Goal: Task Accomplishment & Management: Manage account settings

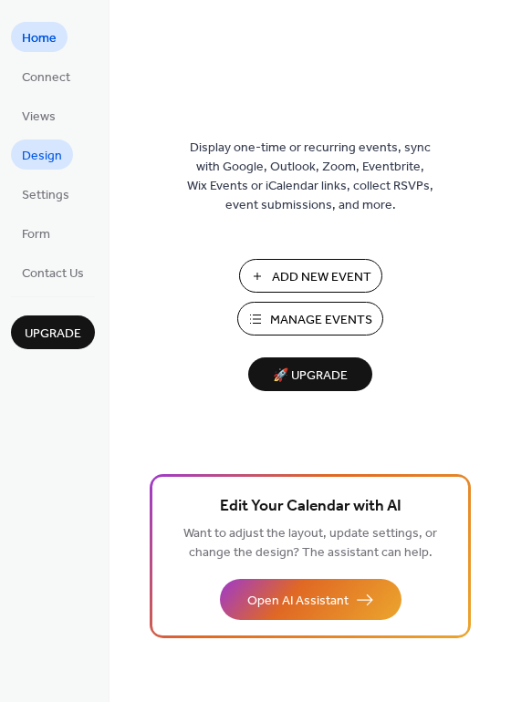
click at [38, 151] on span "Design" at bounding box center [42, 156] width 40 height 19
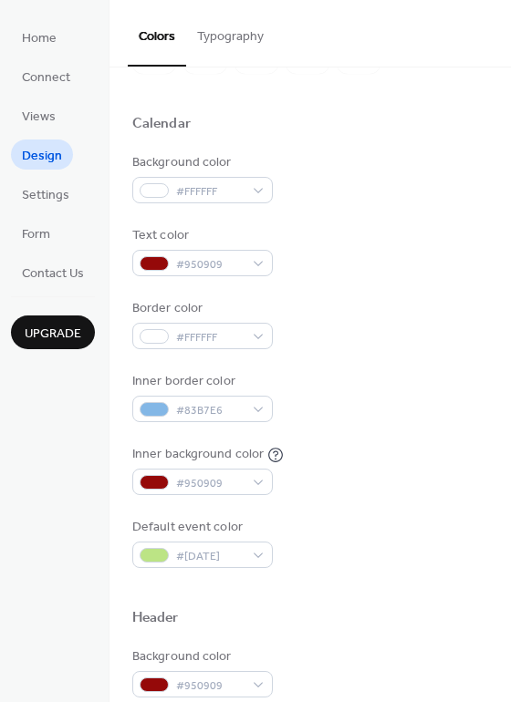
scroll to position [182, 0]
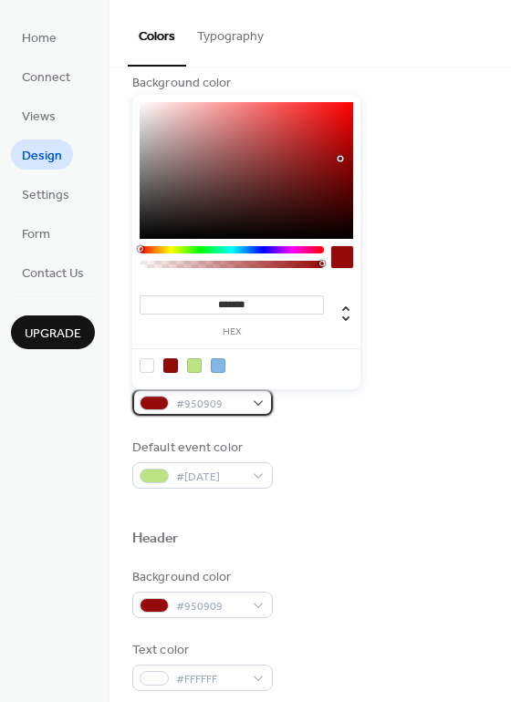
click at [257, 406] on div "#950909" at bounding box center [202, 402] width 140 height 26
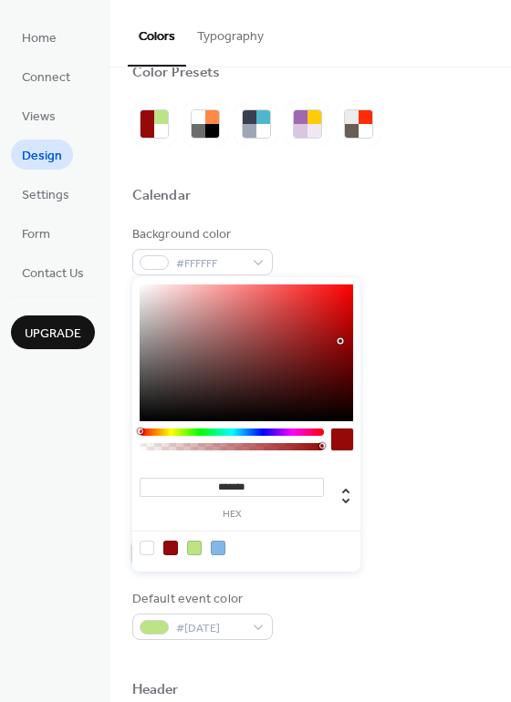
scroll to position [0, 0]
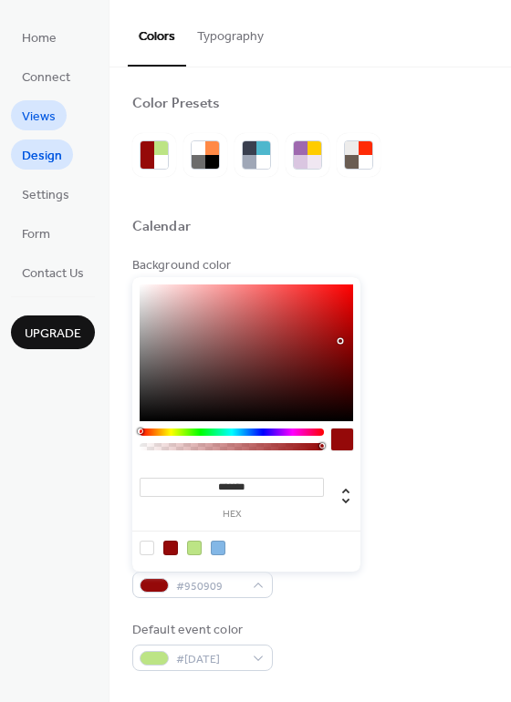
click at [44, 118] on span "Views" at bounding box center [39, 117] width 34 height 19
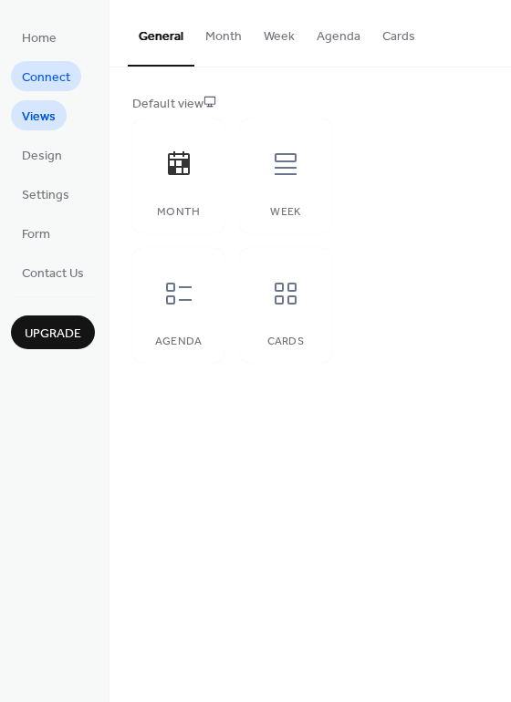
click at [48, 82] on span "Connect" at bounding box center [46, 77] width 48 height 19
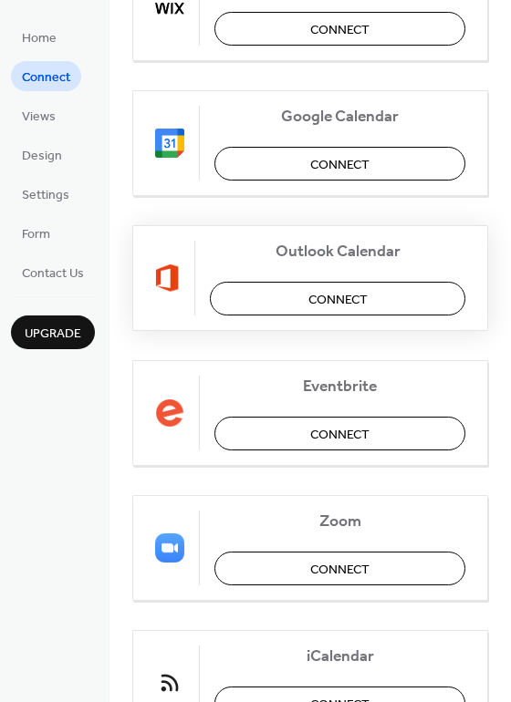
scroll to position [292, 0]
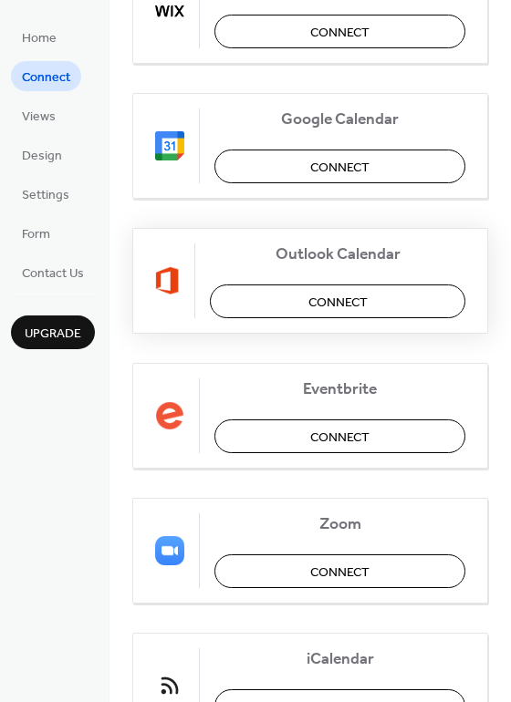
click at [380, 301] on button "Connect" at bounding box center [337, 301] width 255 height 34
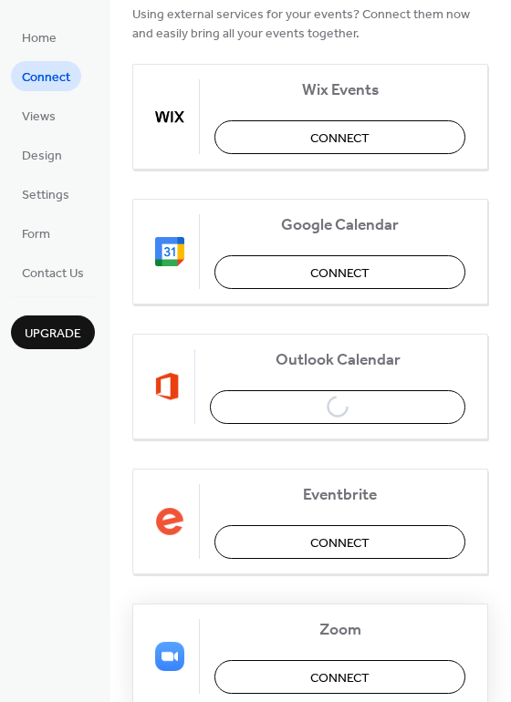
scroll to position [182, 0]
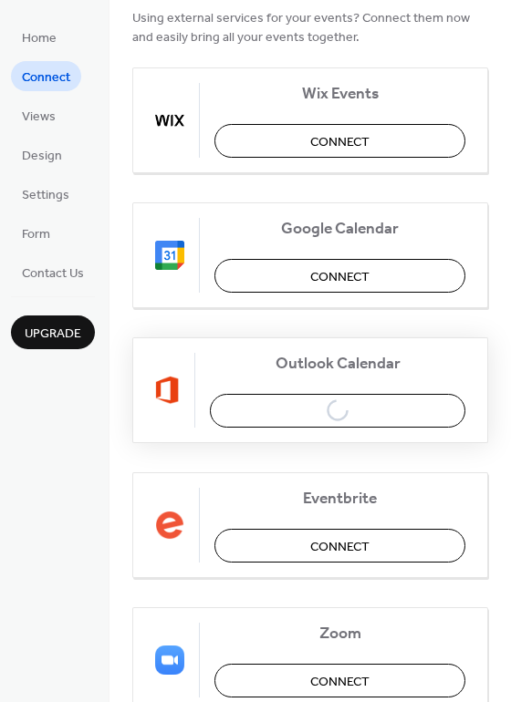
click at [346, 407] on div "Outlook Calendar Connect" at bounding box center [310, 390] width 356 height 106
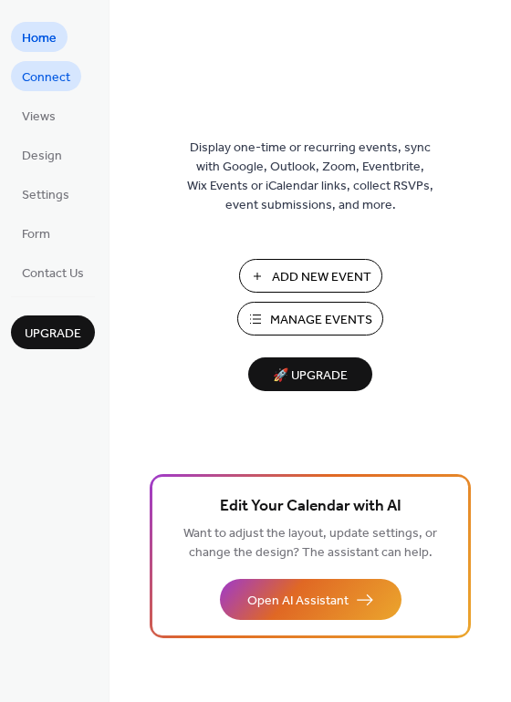
click at [47, 74] on span "Connect" at bounding box center [46, 77] width 48 height 19
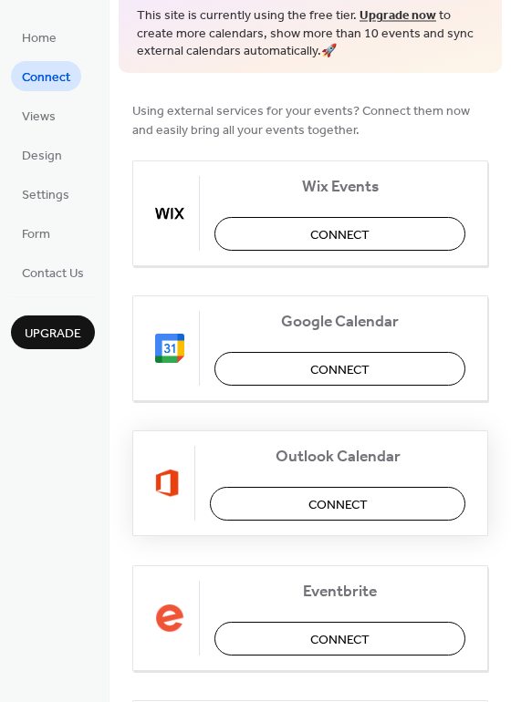
scroll to position [91, 0]
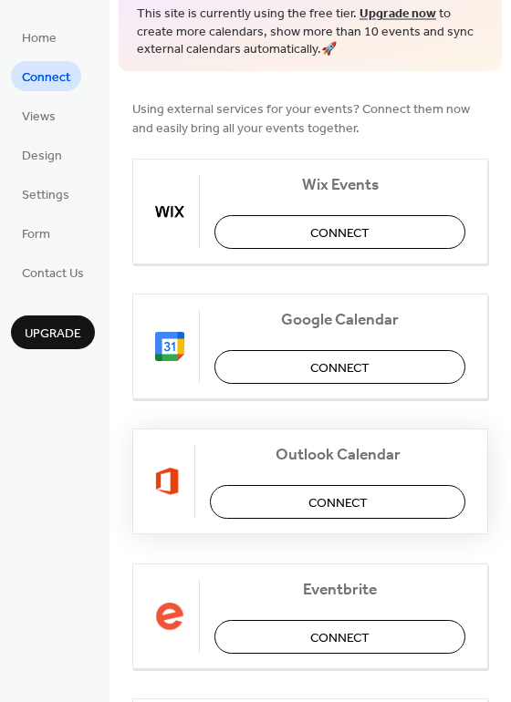
click at [362, 502] on span "Connect" at bounding box center [337, 502] width 59 height 19
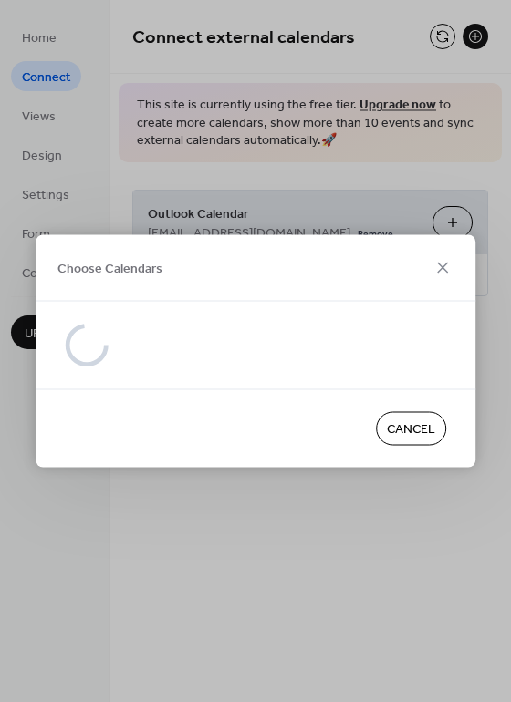
scroll to position [0, 0]
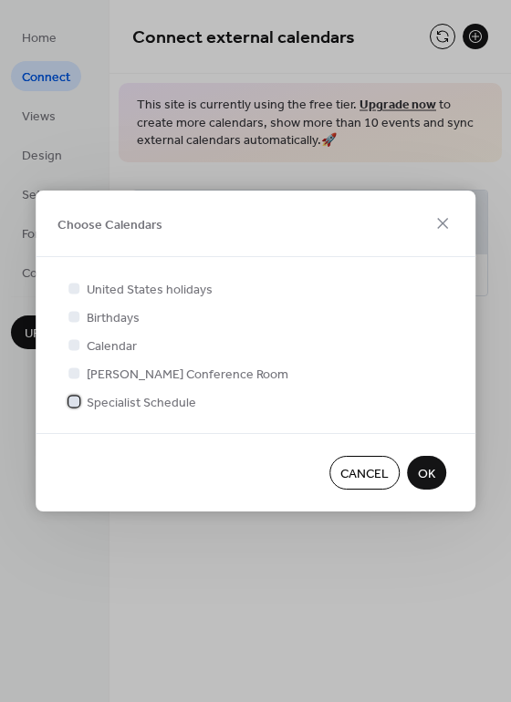
click at [81, 398] on div at bounding box center [74, 401] width 18 height 18
click at [438, 474] on button "OK" at bounding box center [426, 473] width 39 height 34
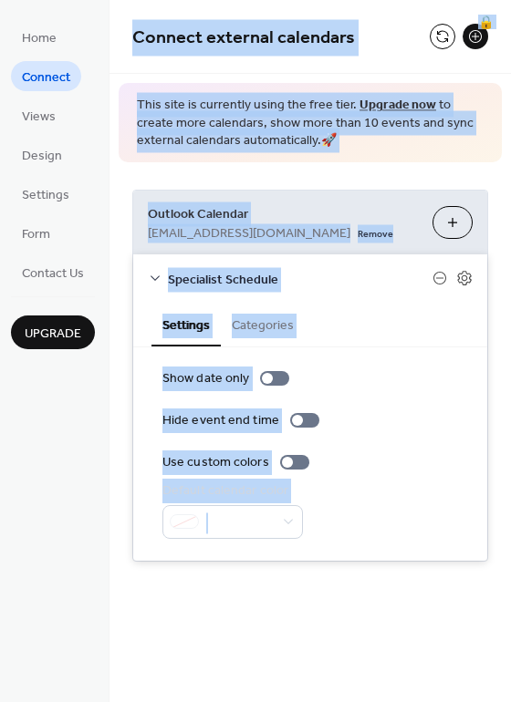
drag, startPoint x: 100, startPoint y: 588, endPoint x: 248, endPoint y: 621, distance: 151.3
click at [248, 621] on div "Home Connect Views Design Settings Form Contact Us Upgrade Connect Upgrade Conn…" at bounding box center [255, 351] width 511 height 702
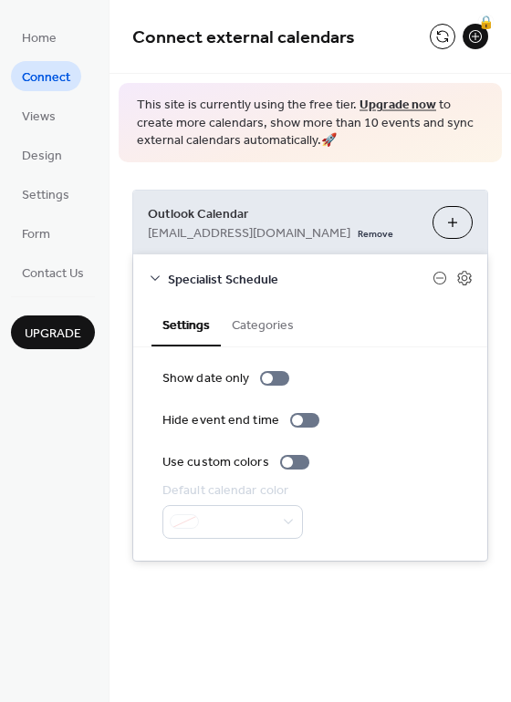
click at [61, 517] on div "Home Connect Views Design Settings Form Contact Us Upgrade" at bounding box center [54, 351] width 109 height 702
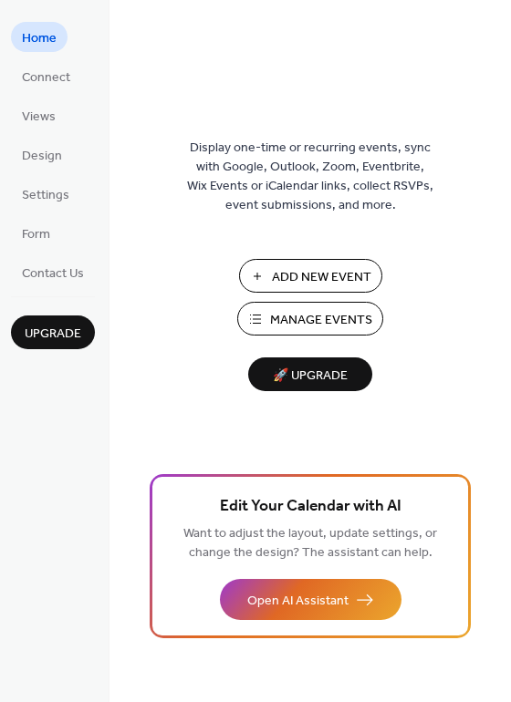
click at [305, 270] on span "Add New Event" at bounding box center [321, 277] width 99 height 19
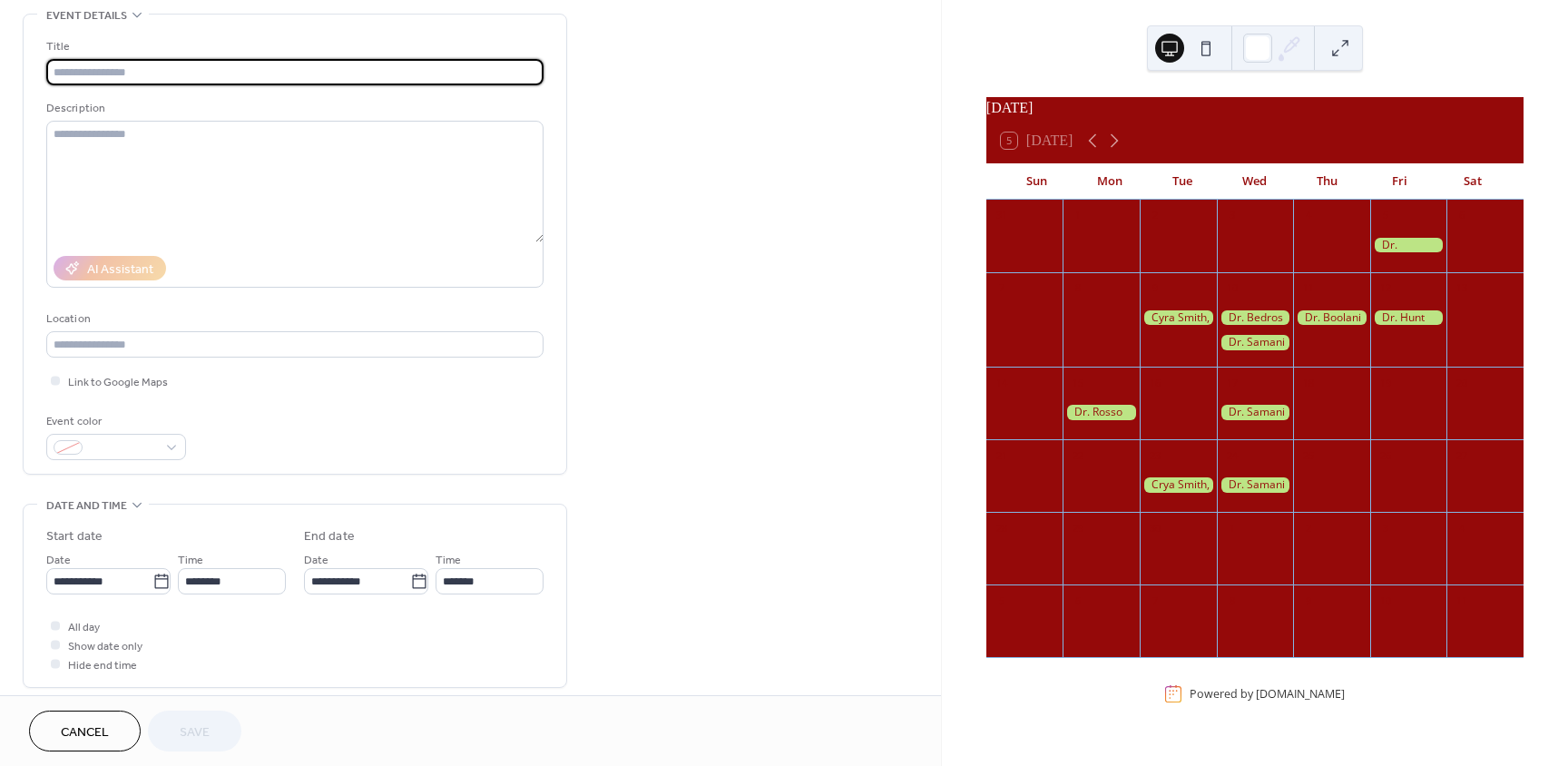
scroll to position [91, 0]
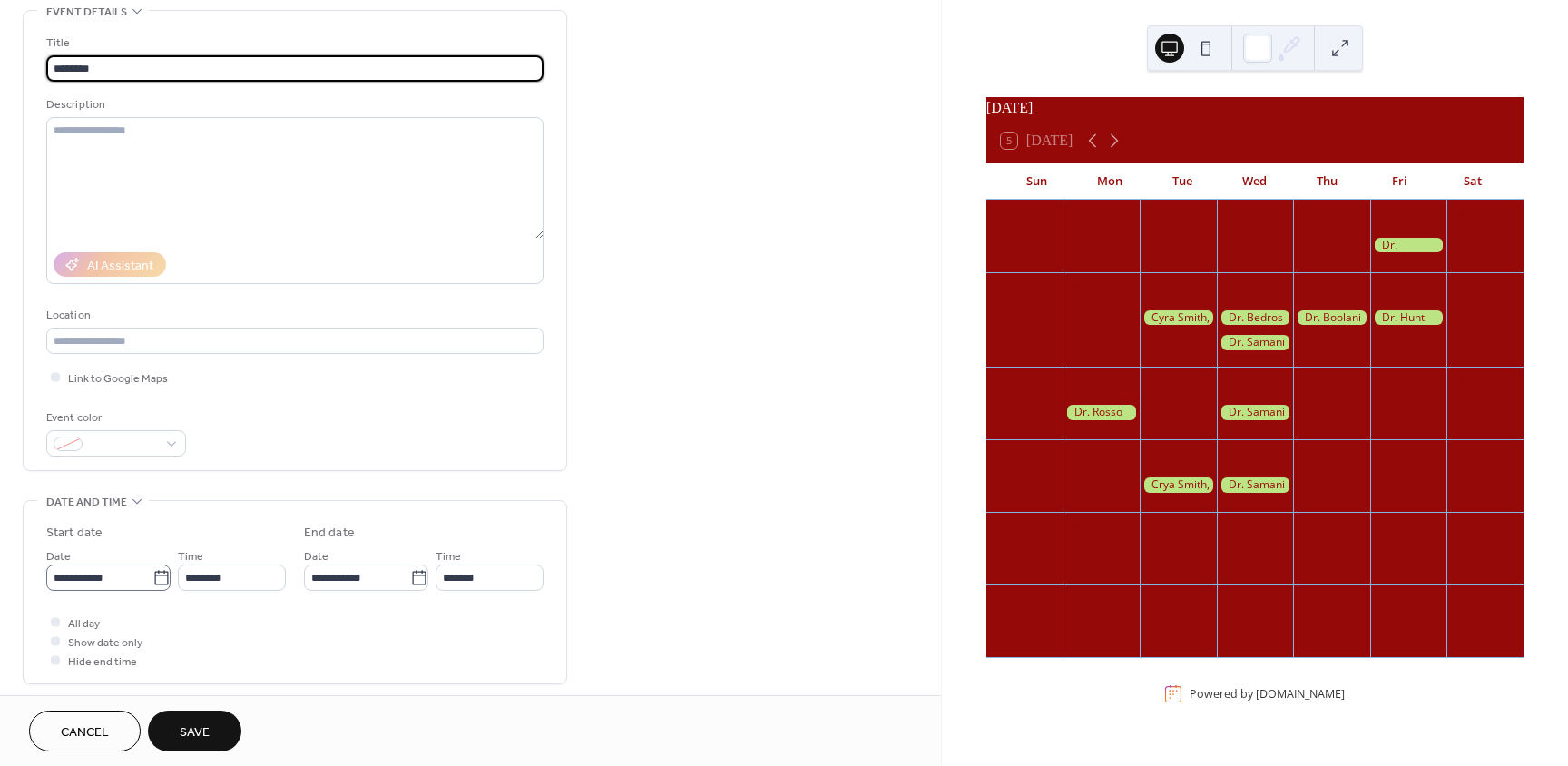
type input "********"
click at [158, 577] on icon at bounding box center [161, 578] width 18 height 18
click at [152, 577] on input "**********" at bounding box center [99, 577] width 106 height 26
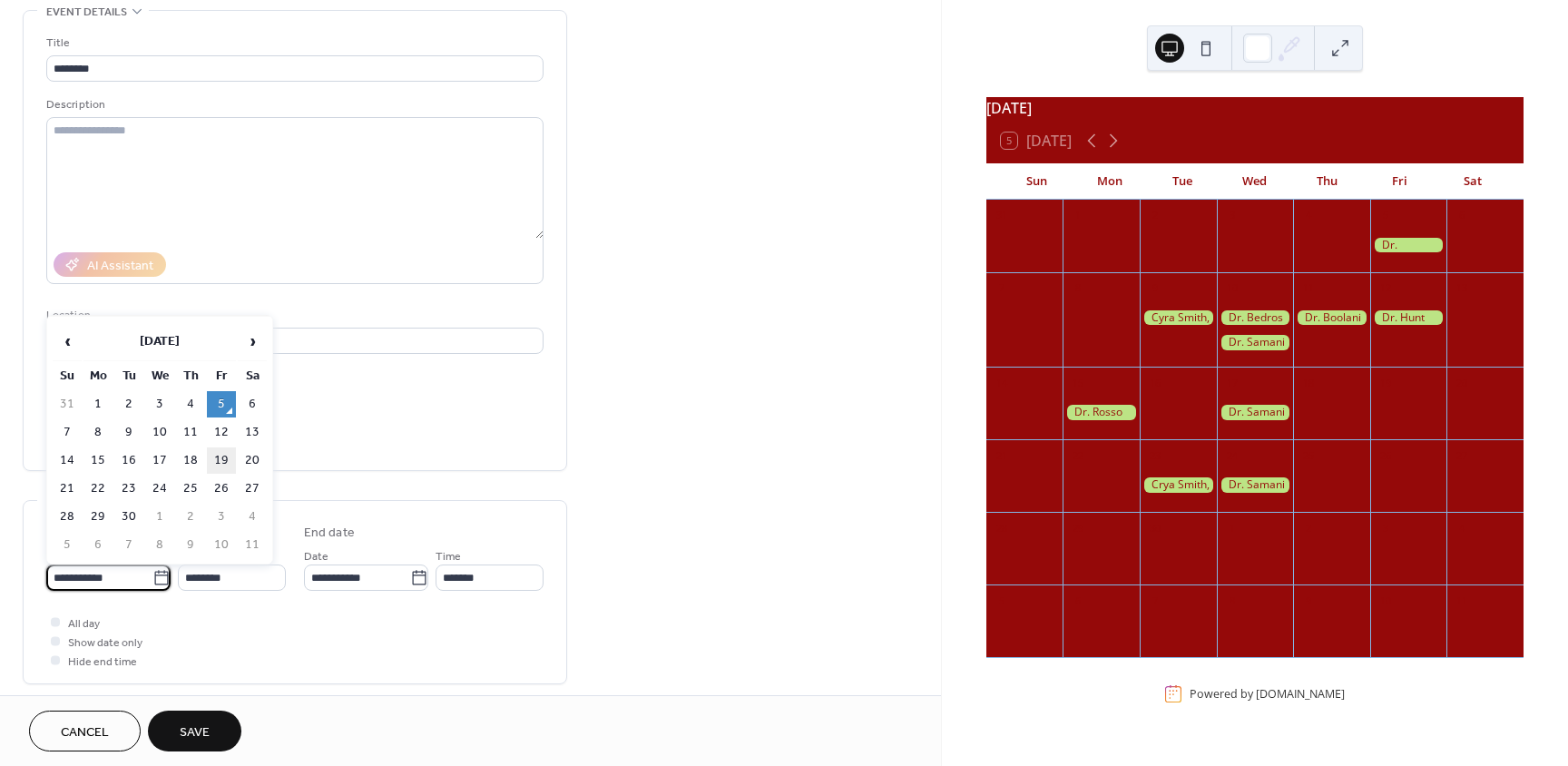
click at [221, 458] on td "19" at bounding box center [221, 461] width 29 height 26
type input "**********"
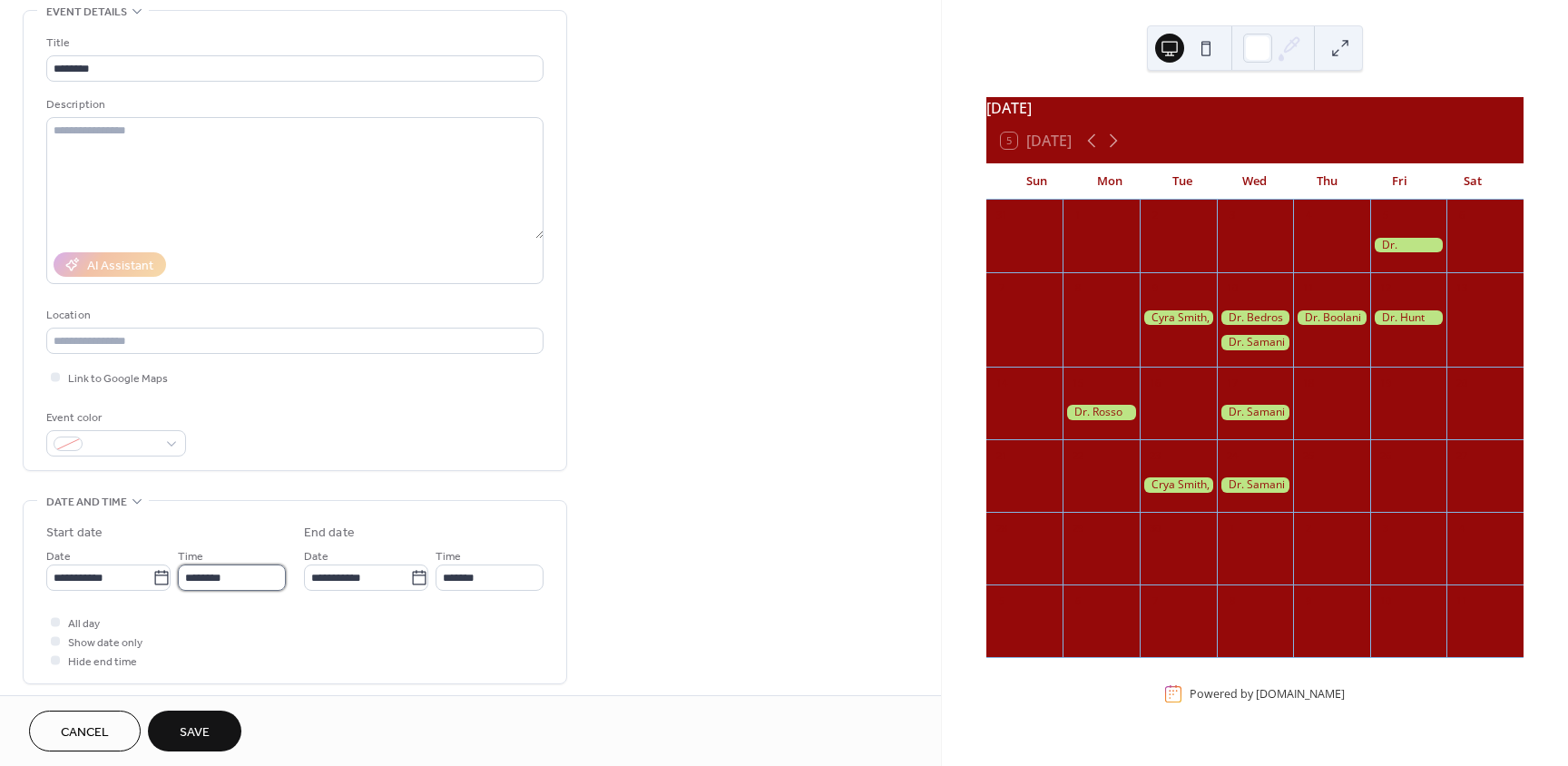
click at [242, 580] on input "********" at bounding box center [232, 577] width 108 height 26
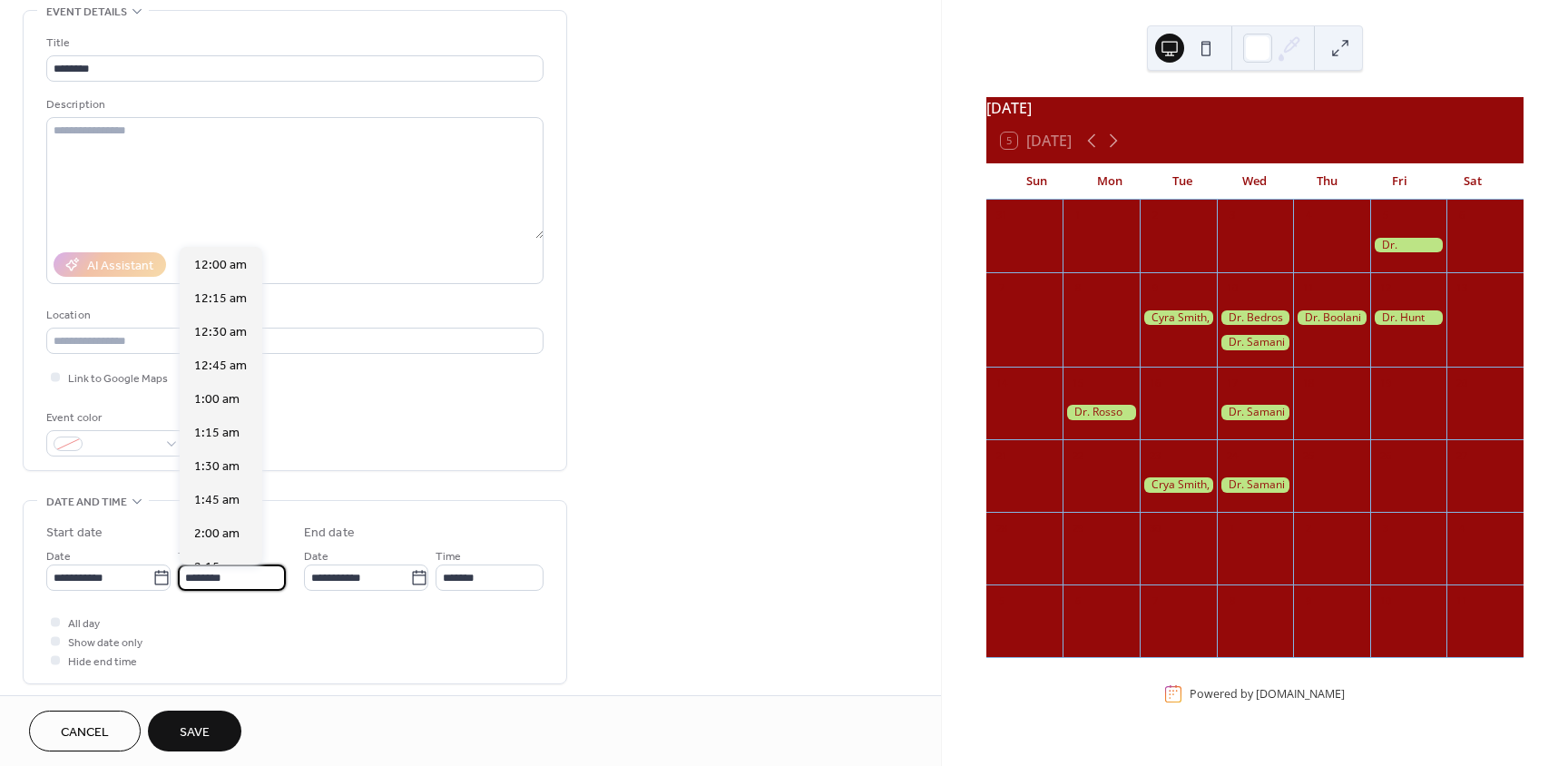
scroll to position [1611, 0]
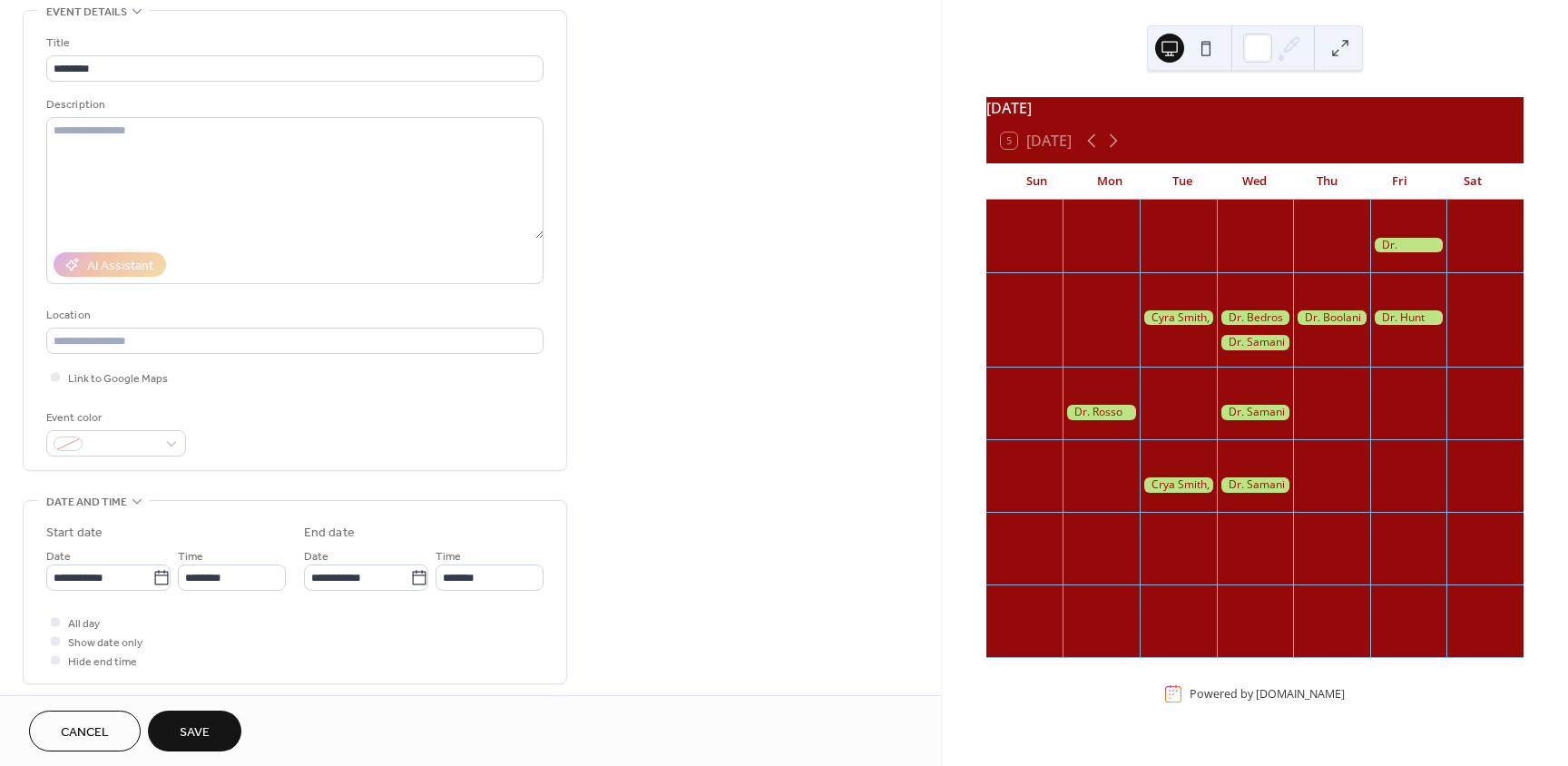
click at [283, 627] on div "All day Show date only Hide end time" at bounding box center [295, 640] width 497 height 57
click at [48, 621] on div at bounding box center [56, 621] width 18 height 18
click at [226, 733] on button "Save" at bounding box center [195, 730] width 94 height 41
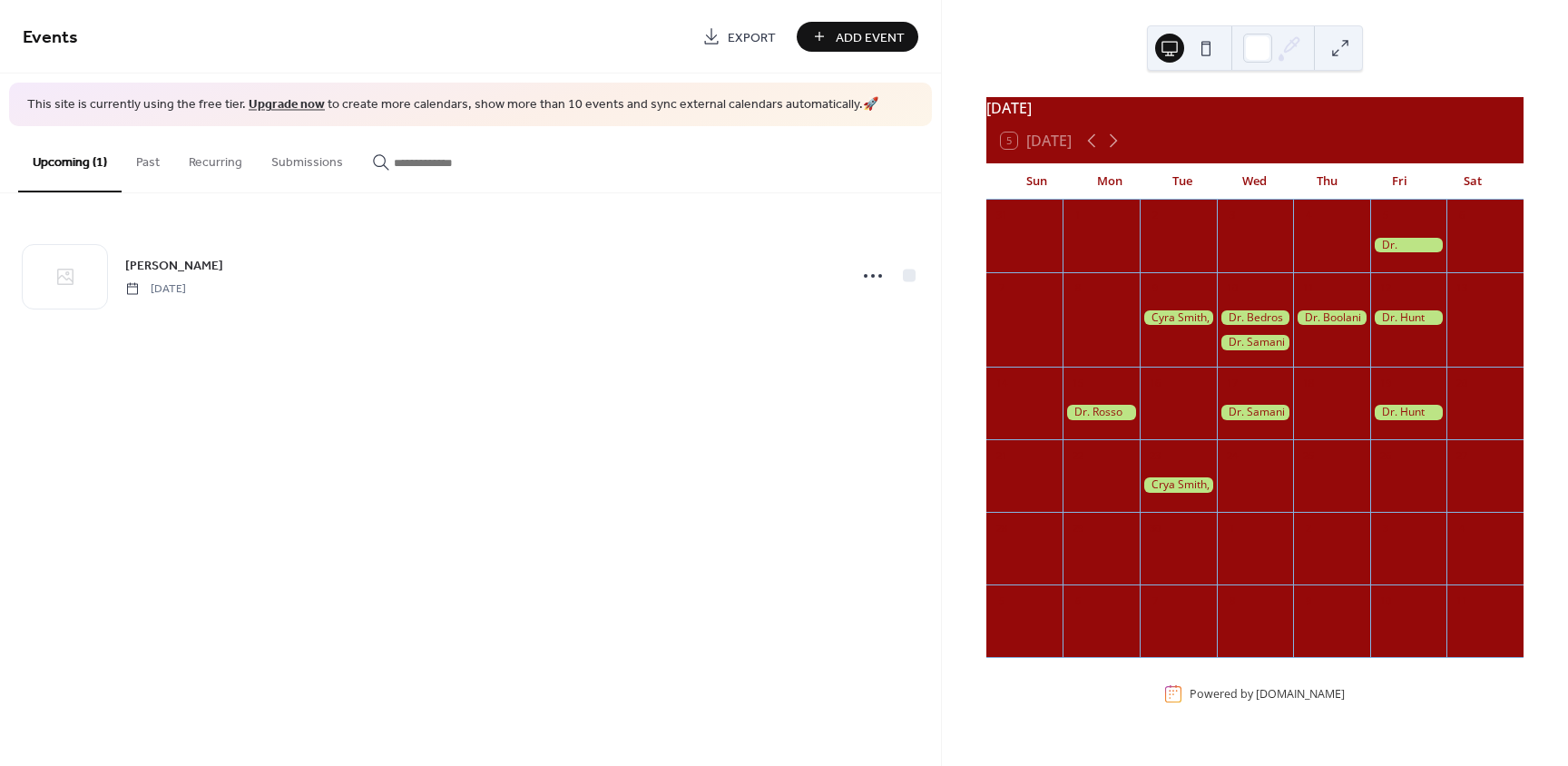
click at [207, 154] on button "Recurring" at bounding box center [215, 158] width 83 height 65
click at [1414, 420] on div at bounding box center [1409, 413] width 78 height 16
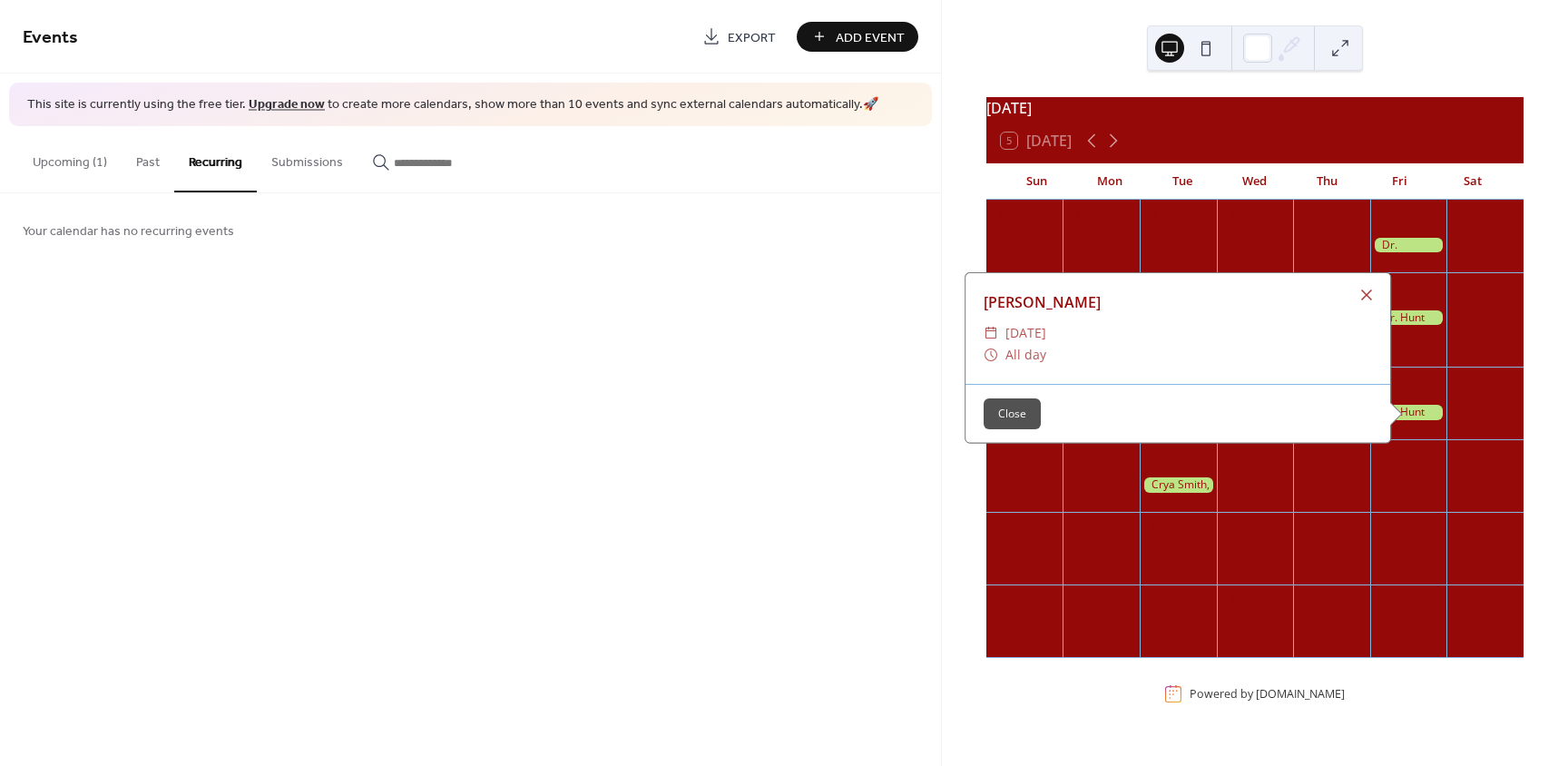
click at [987, 428] on button "Close" at bounding box center [1011, 413] width 57 height 31
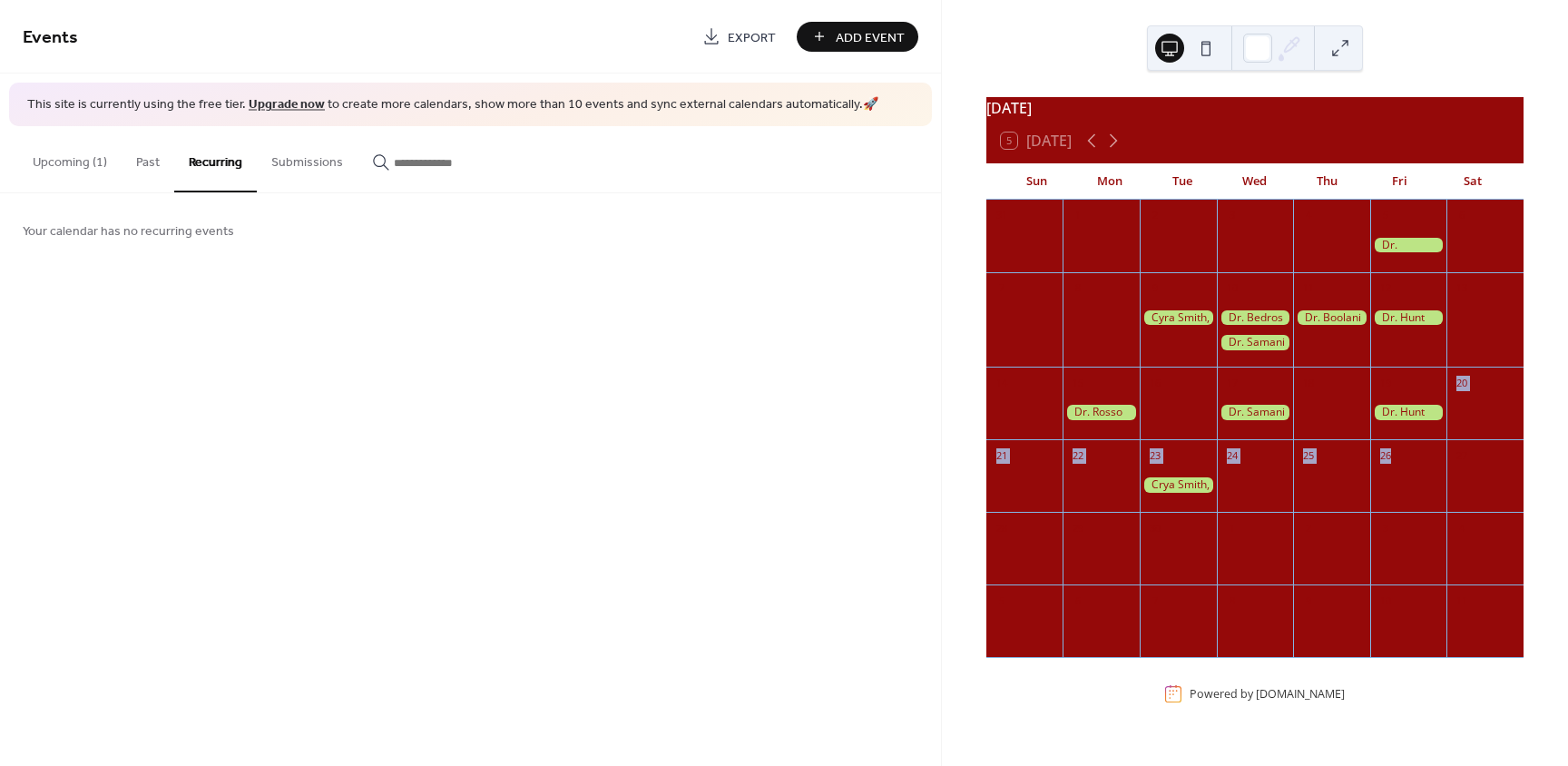
drag, startPoint x: 1404, startPoint y: 418, endPoint x: 1398, endPoint y: 468, distance: 50.4
click at [1402, 483] on div "31 1 2 3 4 5 6 7 8 9 10 11 12 13 14 15 16 17 18 19 20 21 22 23 24 25 26 27 28 2…" at bounding box center [1255, 436] width 537 height 472
click at [1388, 420] on div at bounding box center [1409, 413] width 78 height 16
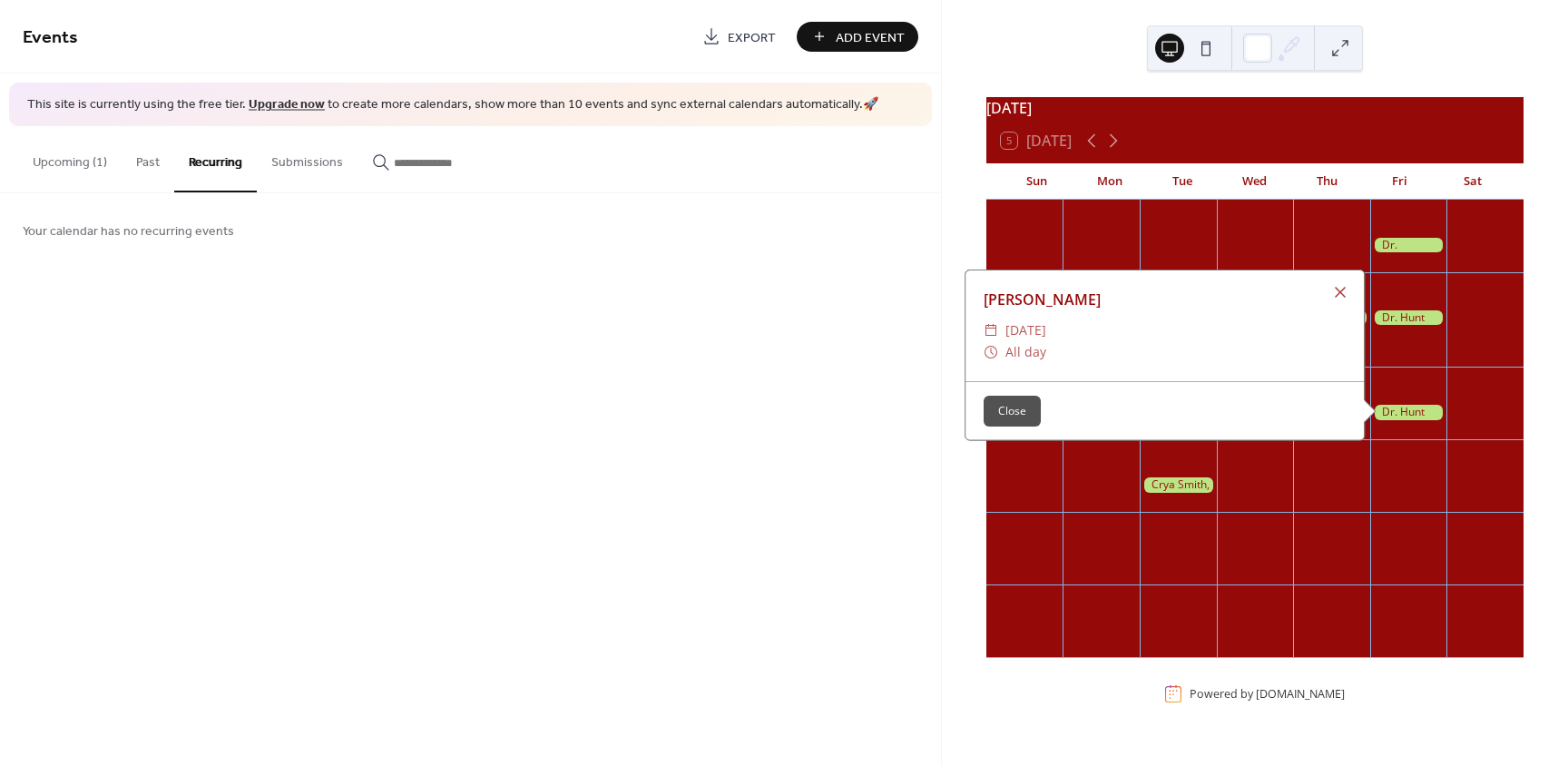
click at [1046, 336] on span "Friday, September 19, 2025" at bounding box center [1025, 330] width 41 height 22
click at [1328, 301] on div at bounding box center [1340, 292] width 26 height 26
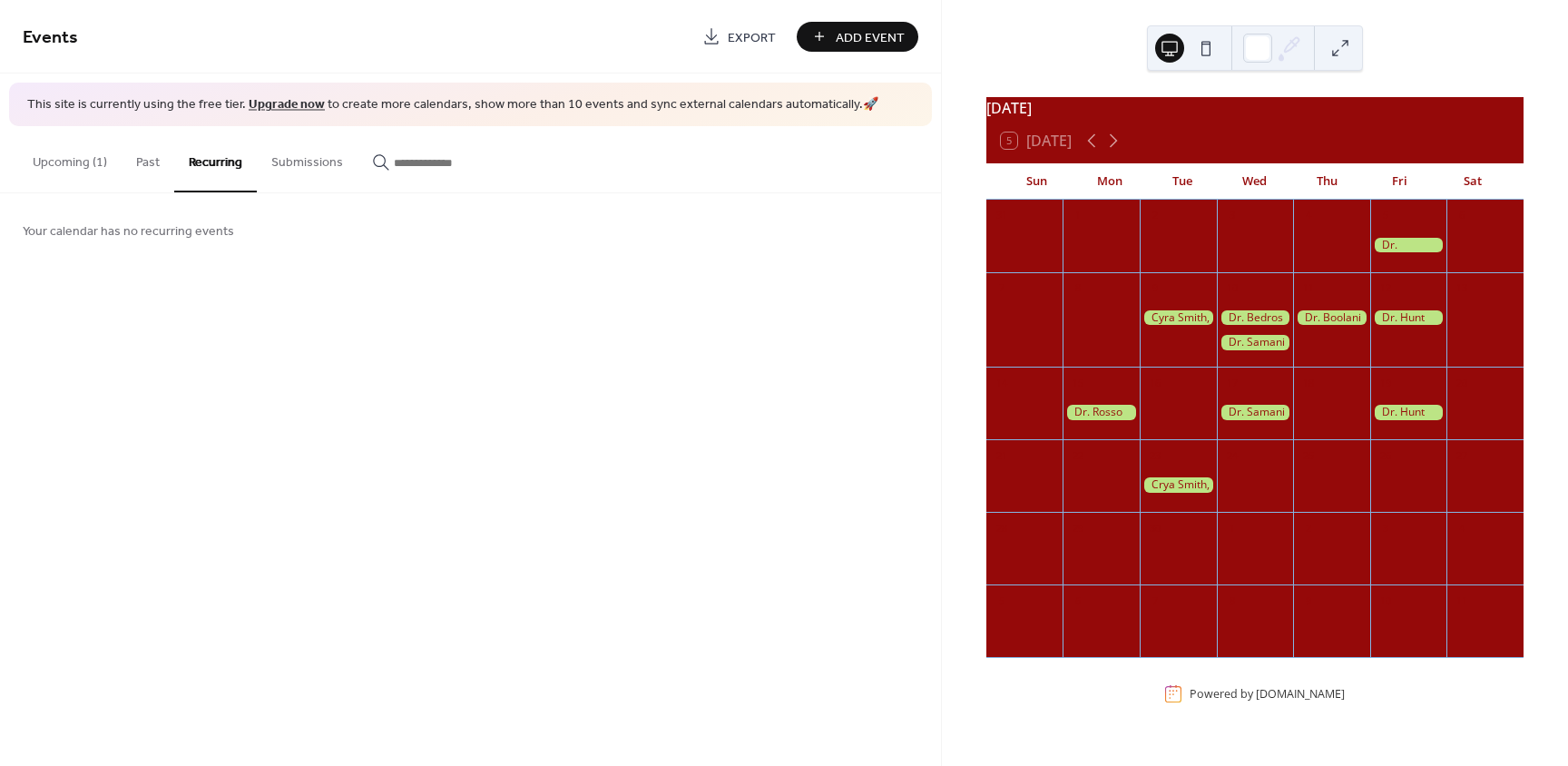
drag, startPoint x: 1403, startPoint y: 418, endPoint x: 811, endPoint y: 321, distance: 599.9
click at [811, 321] on div "Events Export Add Event This site is currently using the free tier. Upgrade now…" at bounding box center [471, 383] width 941 height 766
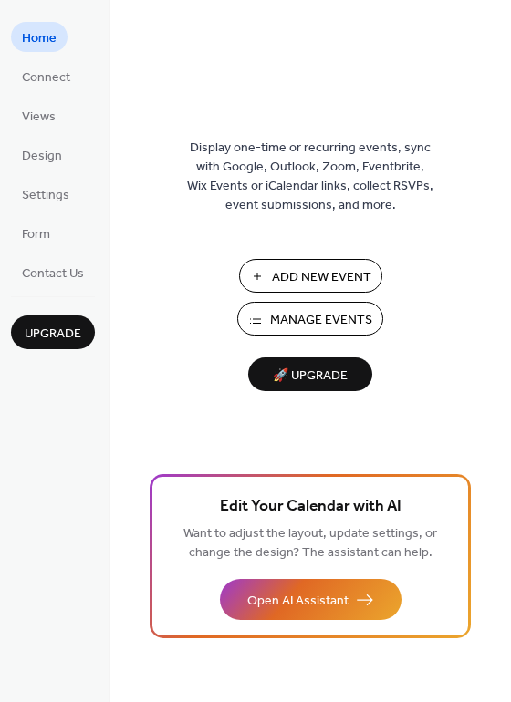
click at [297, 315] on span "Manage Events" at bounding box center [321, 320] width 102 height 19
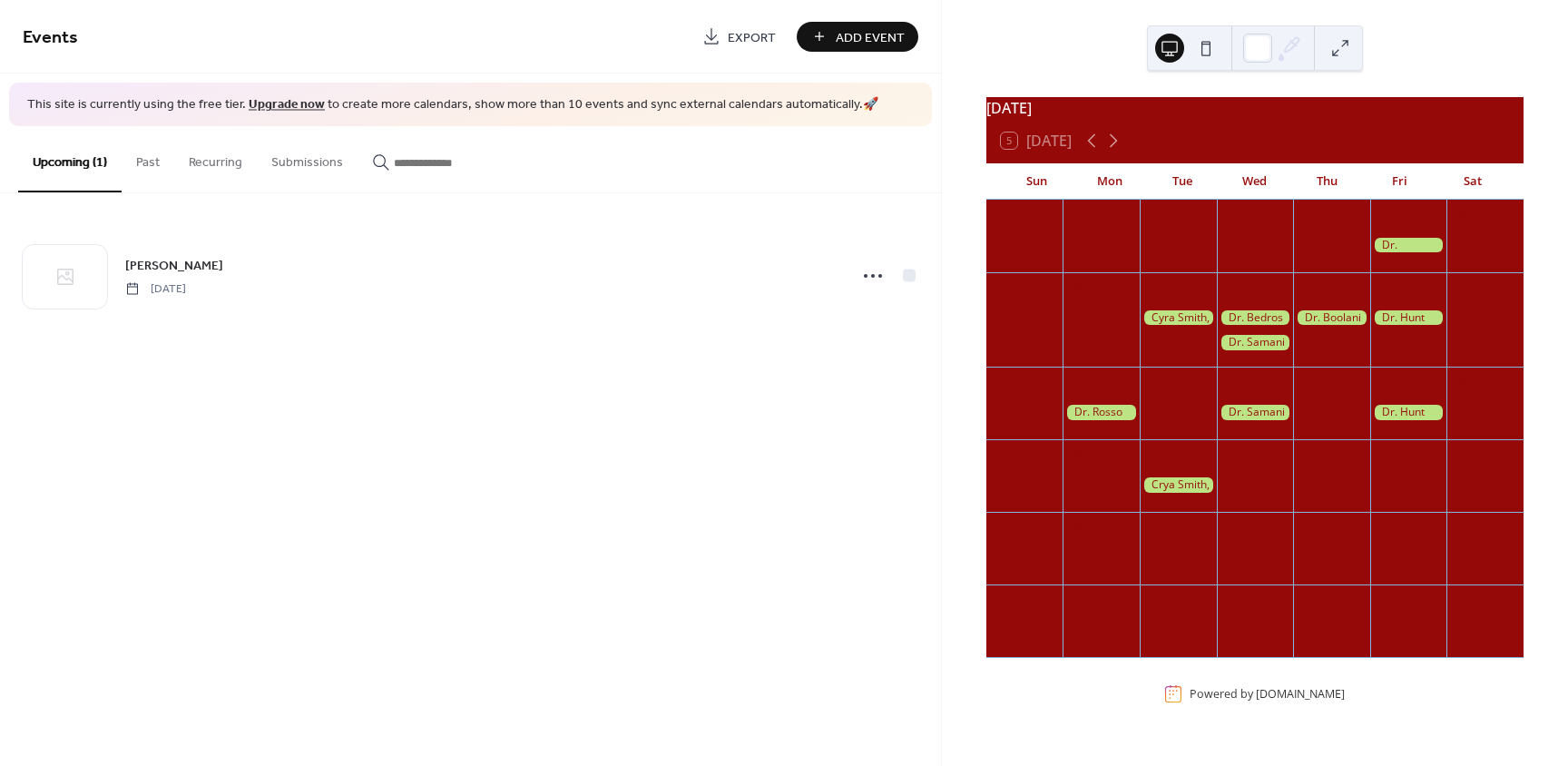
click at [1406, 420] on div at bounding box center [1409, 413] width 78 height 16
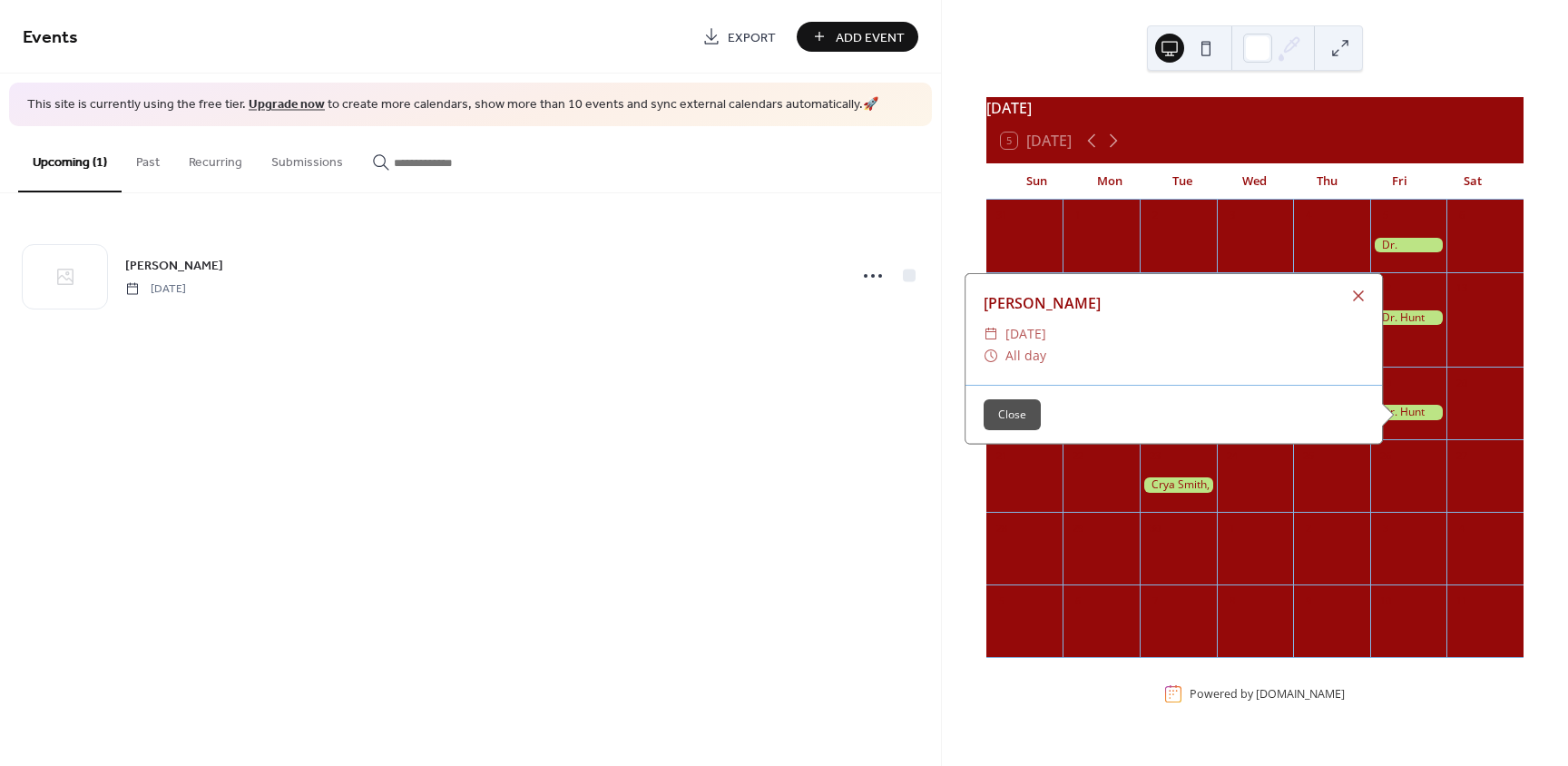
click at [1036, 358] on span "All day" at bounding box center [1025, 355] width 41 height 22
click at [1049, 333] on div "Dr. Hunt ​ Friday, September 19, 2025 ​ All day" at bounding box center [1173, 328] width 417 height 110
click at [1046, 344] on span "Friday, September 19, 2025" at bounding box center [1025, 334] width 41 height 22
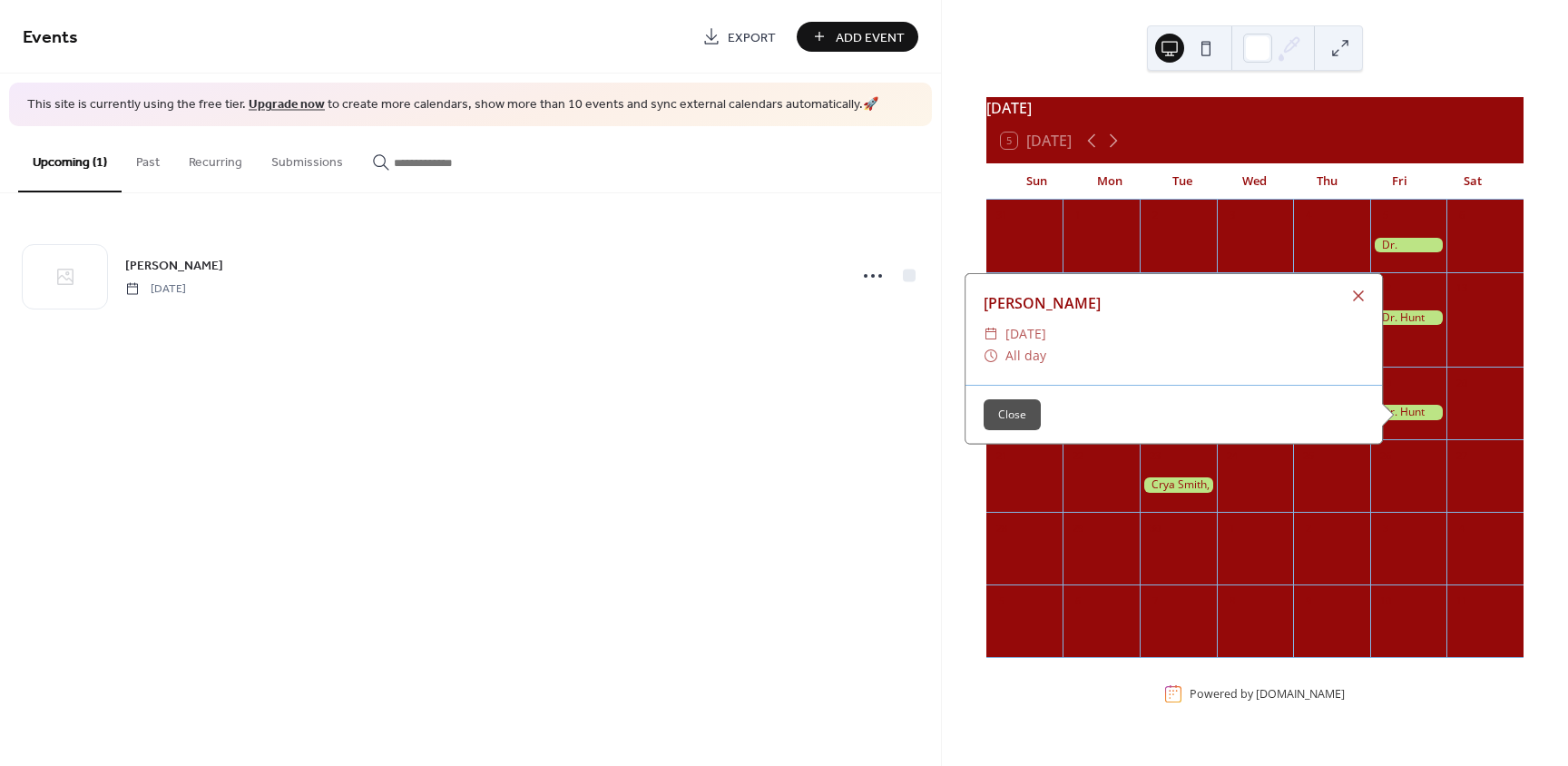
click at [1009, 420] on button "Close" at bounding box center [1011, 414] width 57 height 31
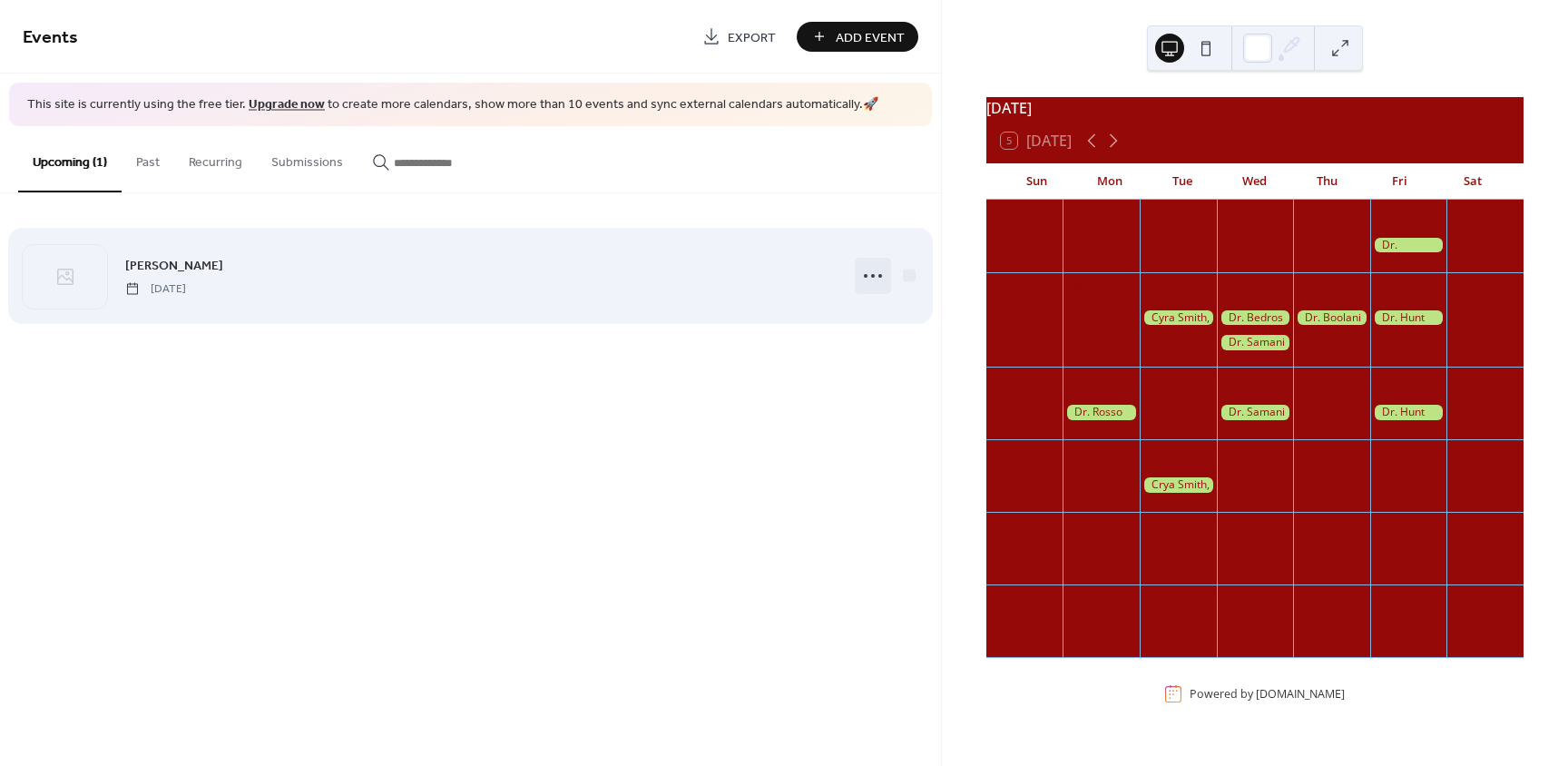
click at [877, 276] on icon at bounding box center [873, 276] width 29 height 29
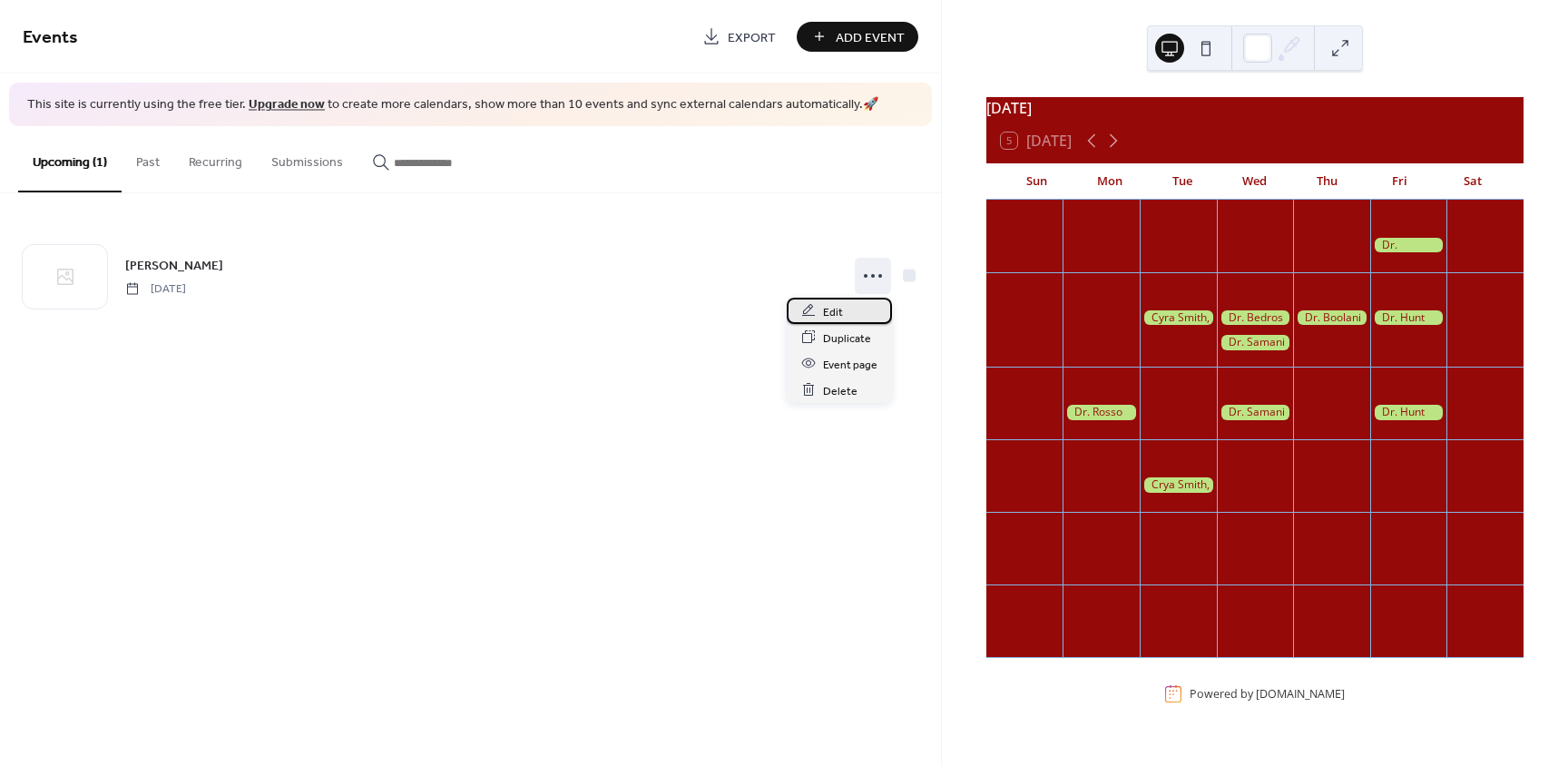
click at [838, 308] on span "Edit" at bounding box center [833, 311] width 20 height 19
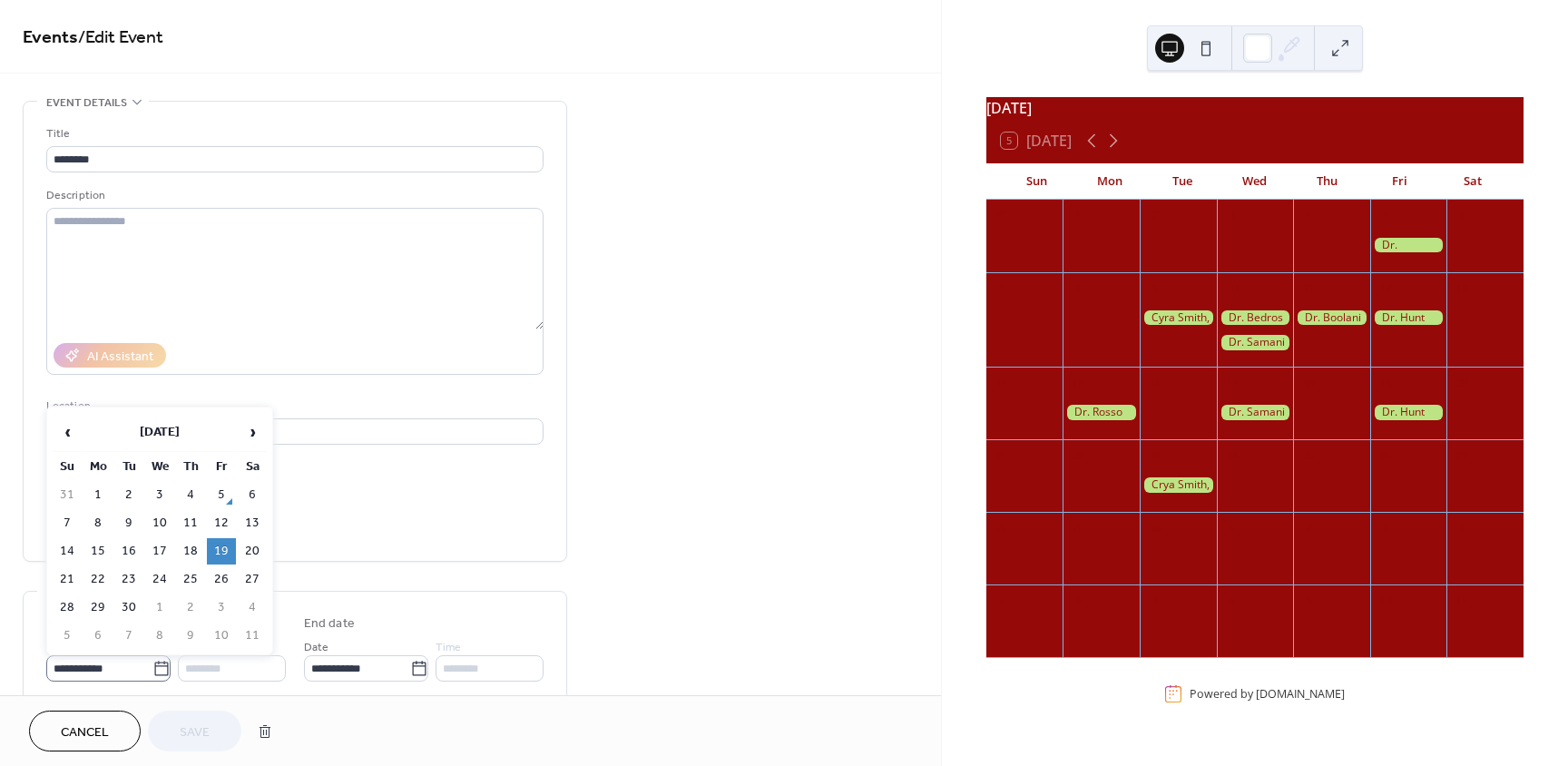
click at [152, 670] on icon at bounding box center [161, 669] width 18 height 18
click at [151, 670] on input "**********" at bounding box center [99, 668] width 106 height 26
click at [221, 581] on td "26" at bounding box center [221, 579] width 29 height 26
type input "**********"
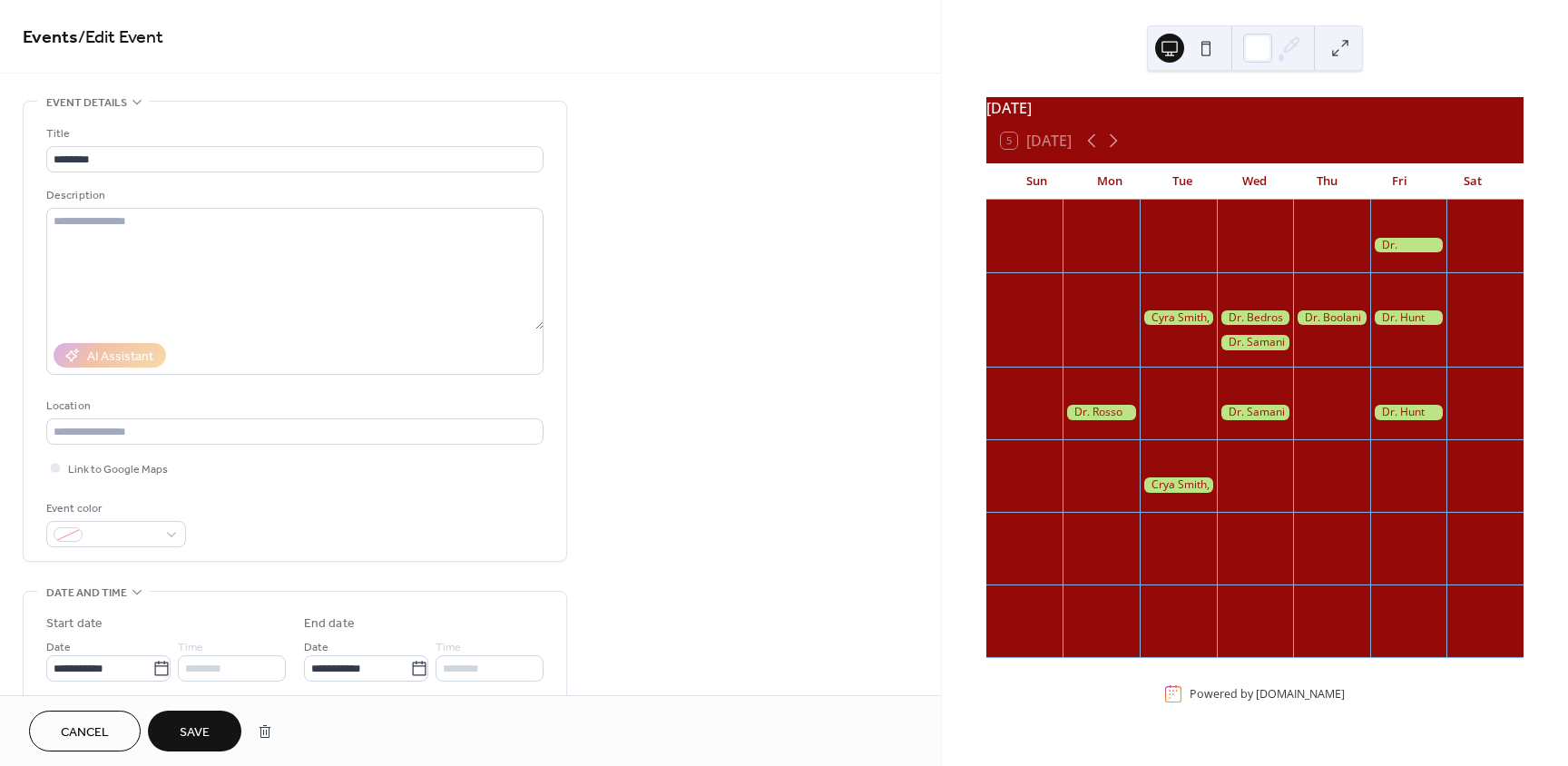
click at [213, 726] on button "Save" at bounding box center [195, 730] width 94 height 41
